Goal: Find specific page/section: Find specific page/section

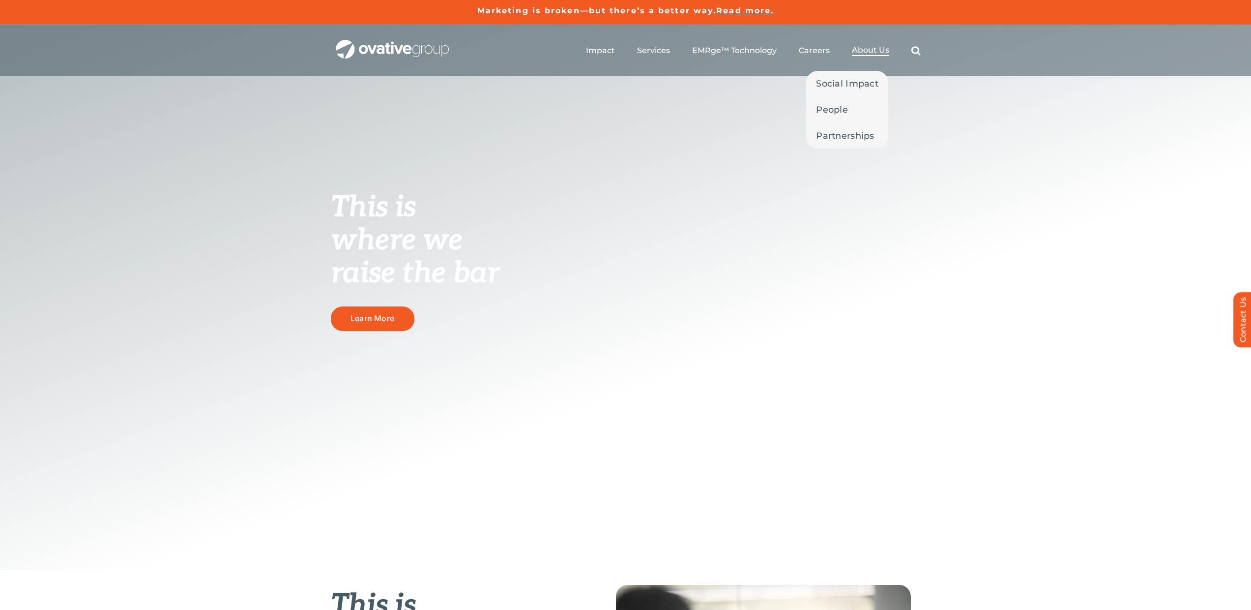
click at [877, 49] on span "About Us" at bounding box center [870, 50] width 37 height 10
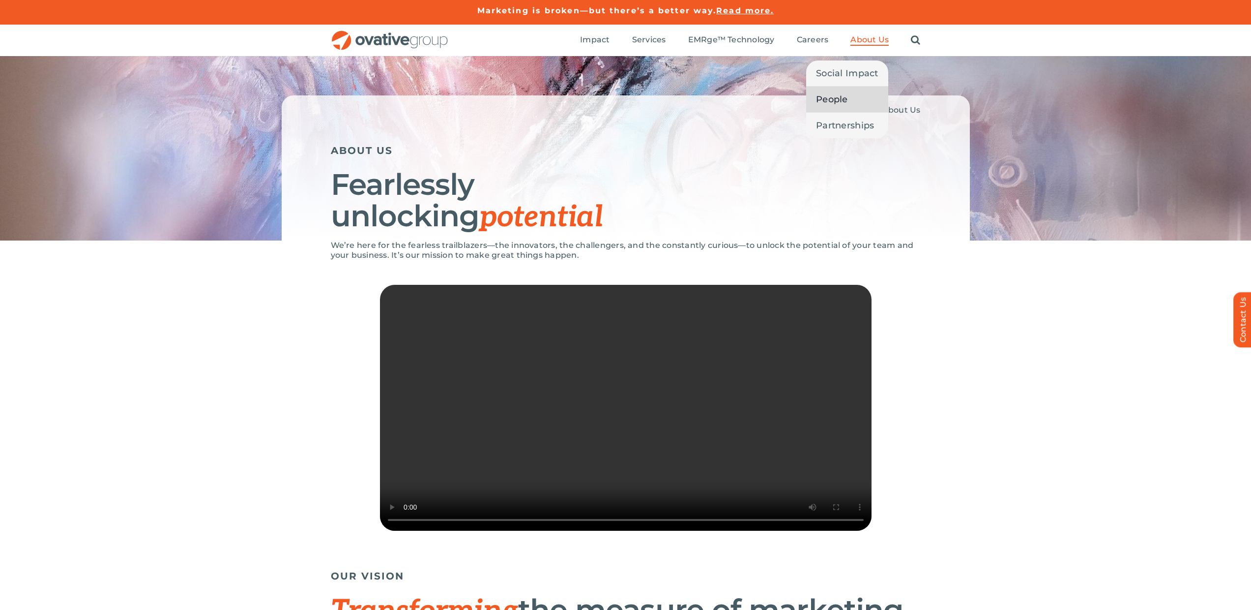
click at [830, 97] on span "People" at bounding box center [832, 99] width 32 height 14
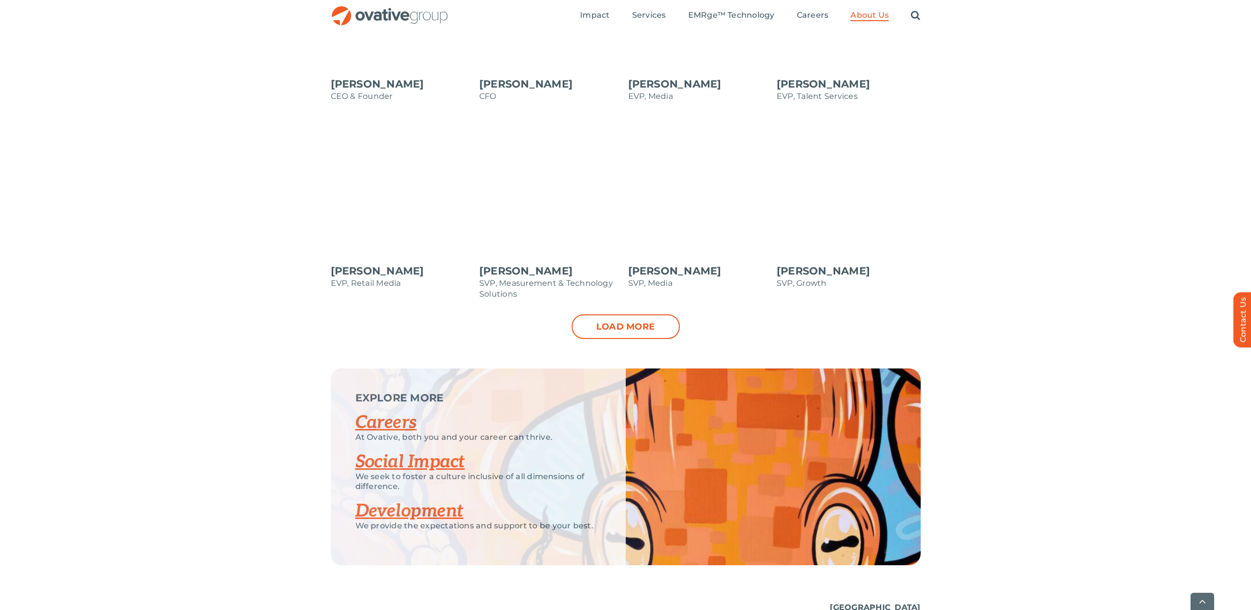
scroll to position [1121, 0]
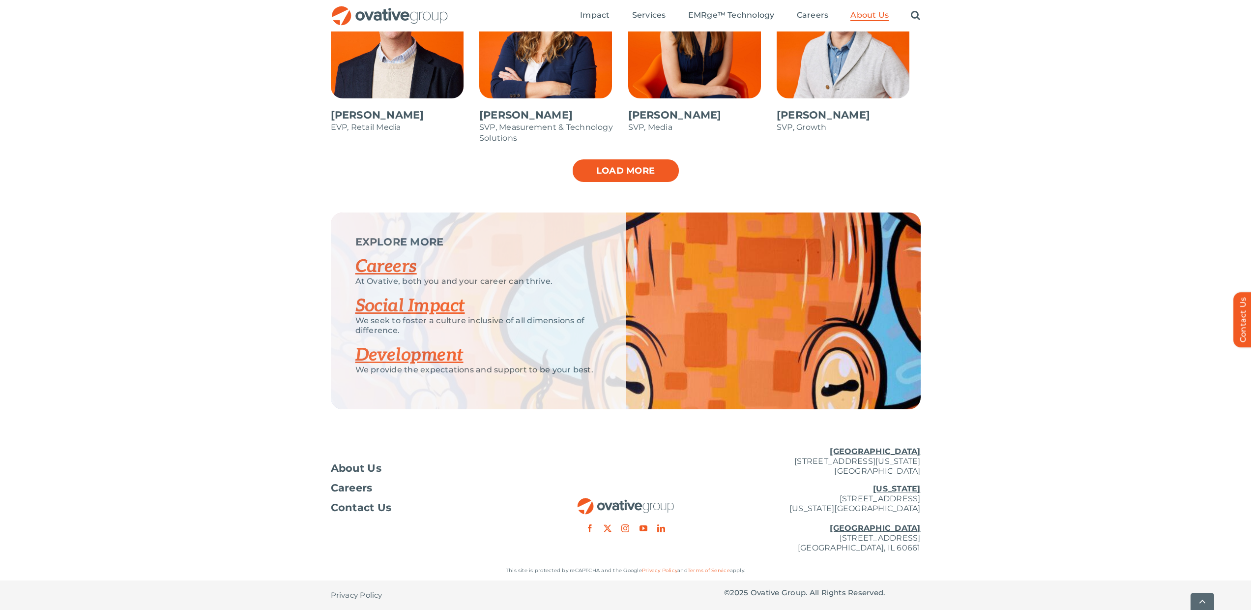
click at [638, 173] on link "Load more" at bounding box center [626, 170] width 108 height 25
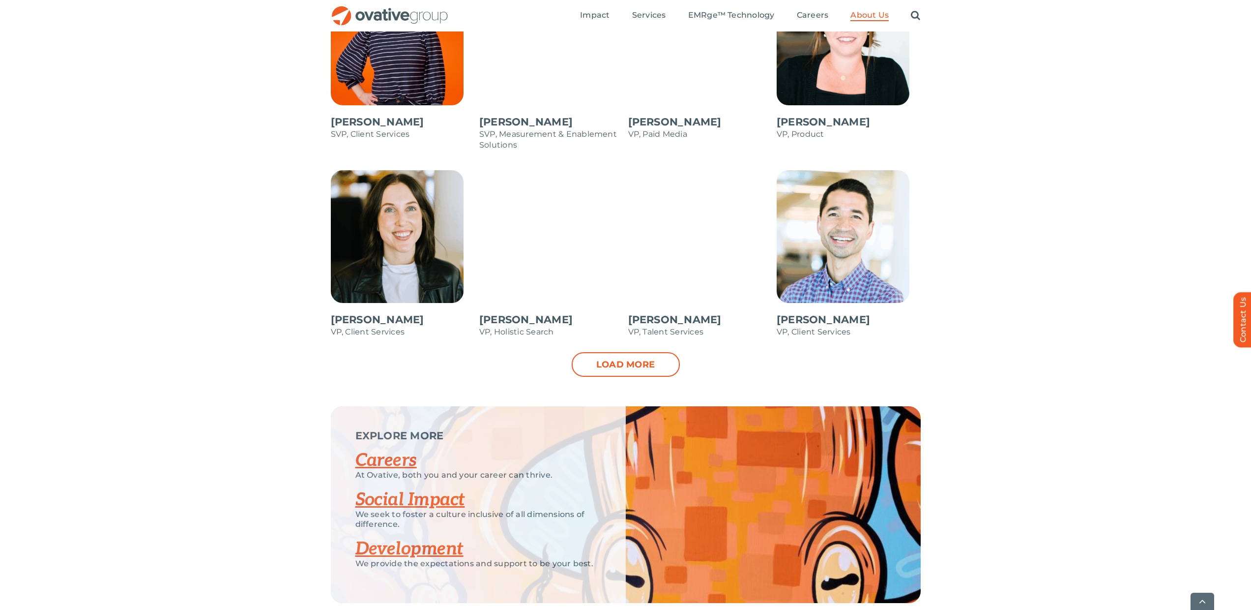
scroll to position [1501, 0]
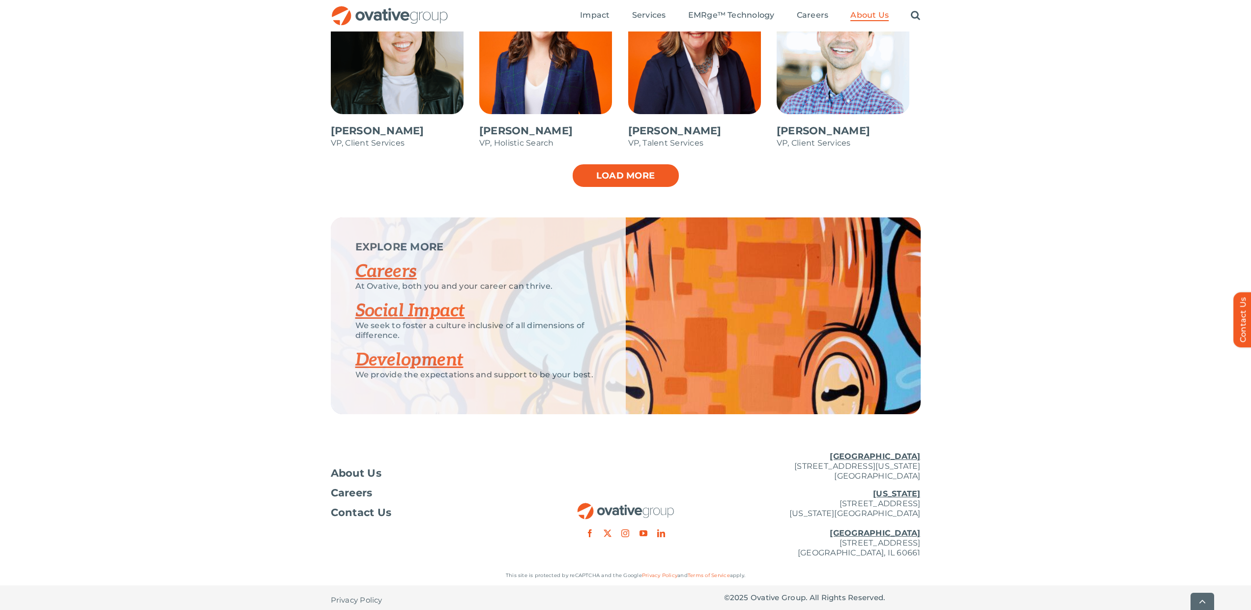
click at [640, 168] on link "Load more" at bounding box center [626, 175] width 108 height 25
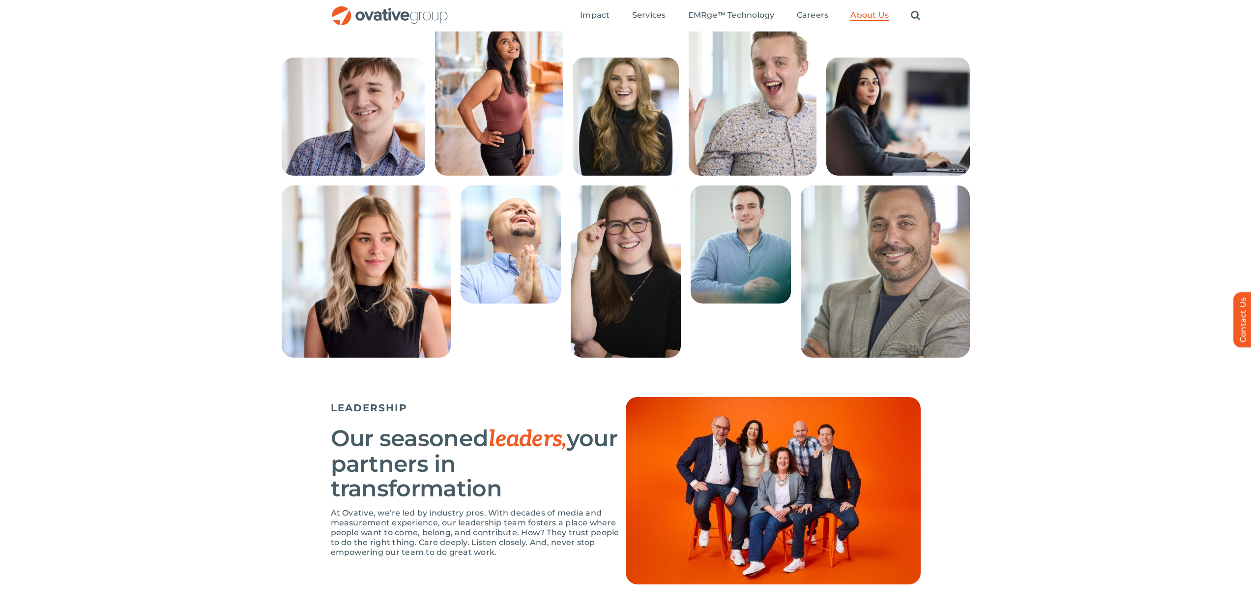
scroll to position [0, 0]
